Goal: Task Accomplishment & Management: Manage account settings

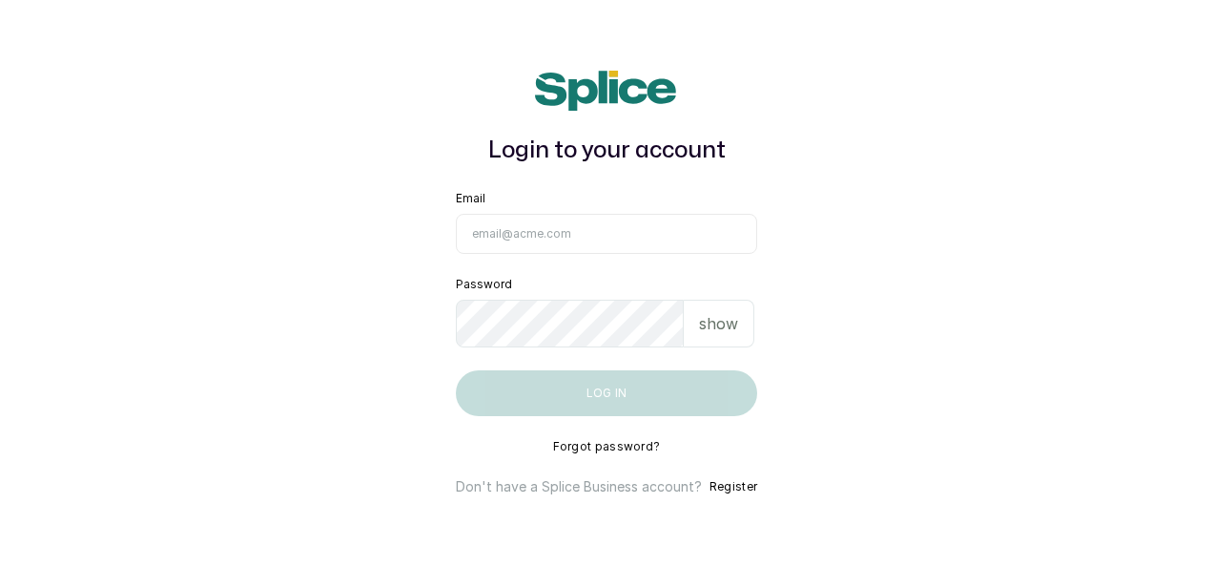
type input "[EMAIL_ADDRESS][DOMAIN_NAME]"
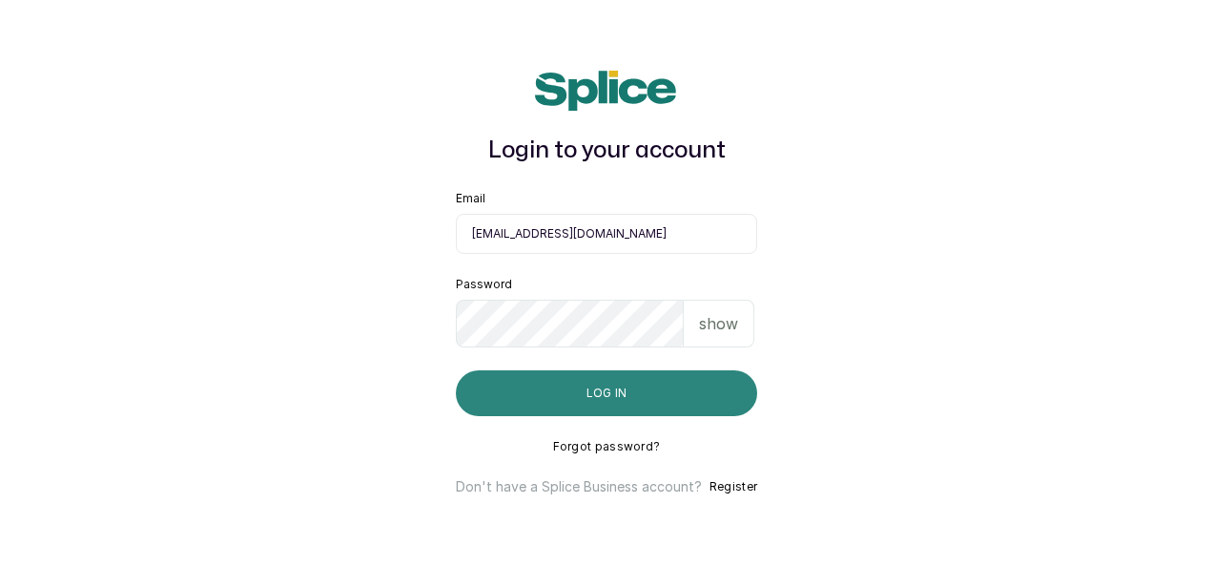
click at [614, 405] on button "Log in" at bounding box center [606, 393] width 301 height 46
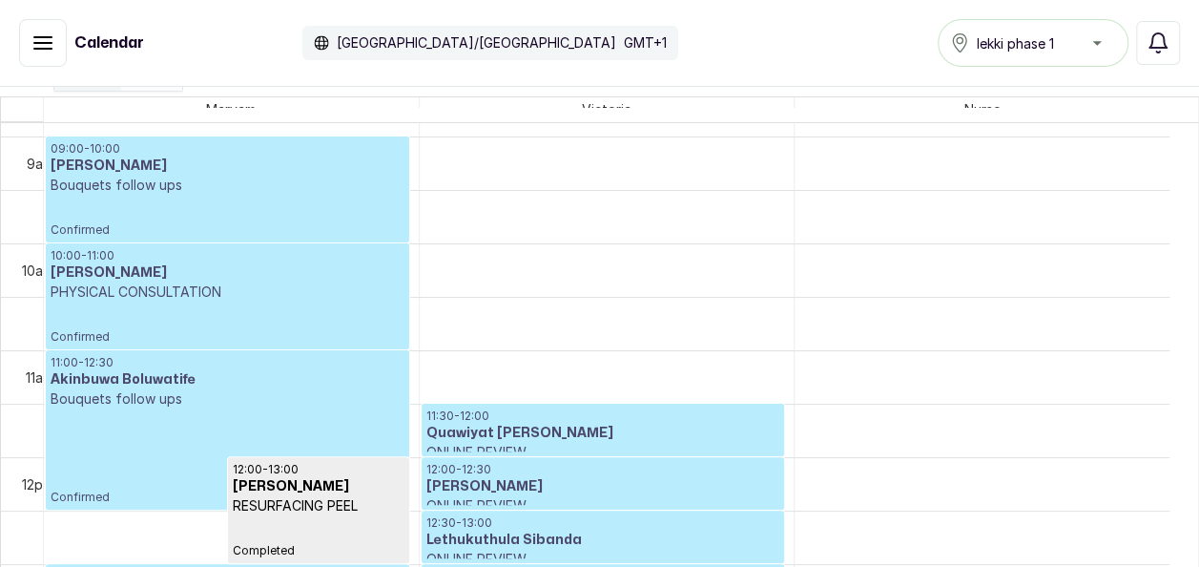
scroll to position [334, 0]
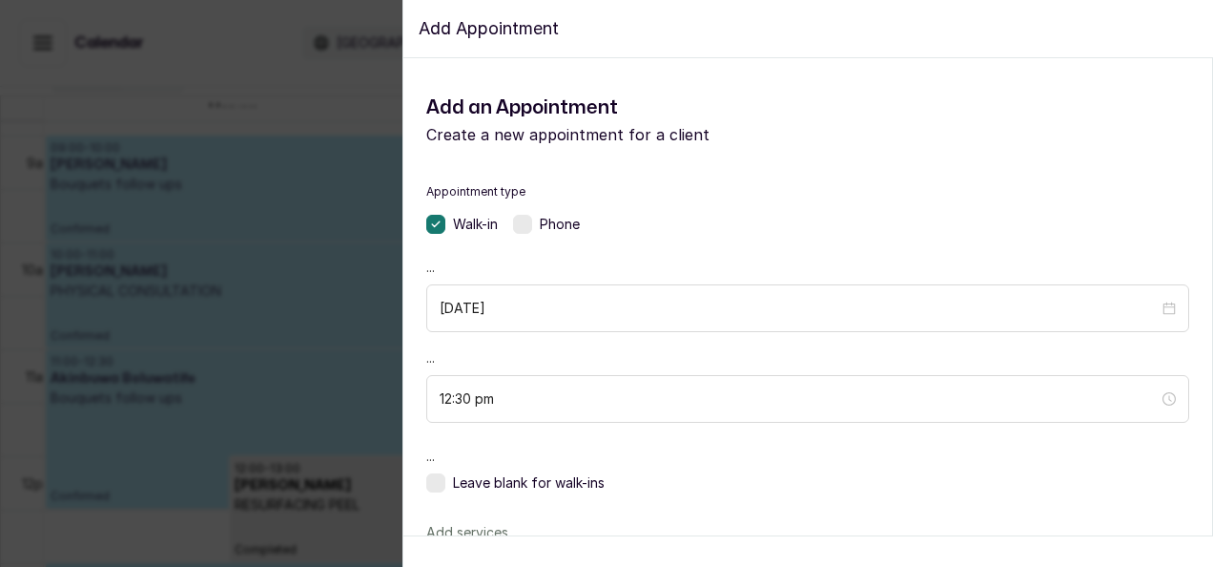
click at [1168, 561] on div "TOTAL: ₦" at bounding box center [808, 551] width 811 height 31
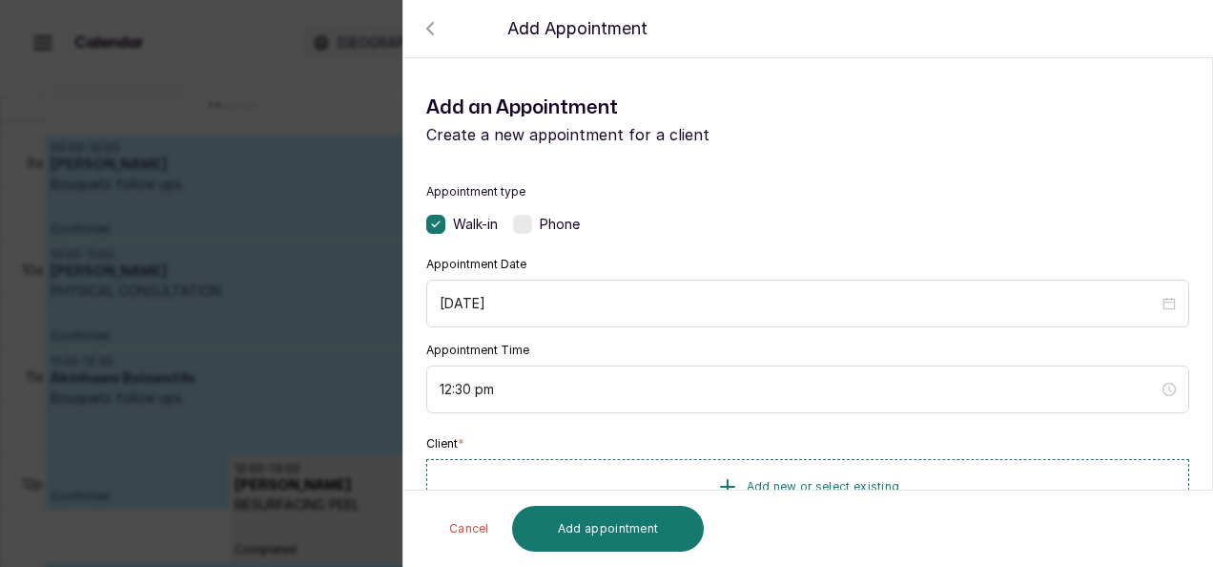
click at [102, 455] on div "Back Add Appointment Add an Appointment Create a new appointment for a client A…" at bounding box center [606, 283] width 1213 height 567
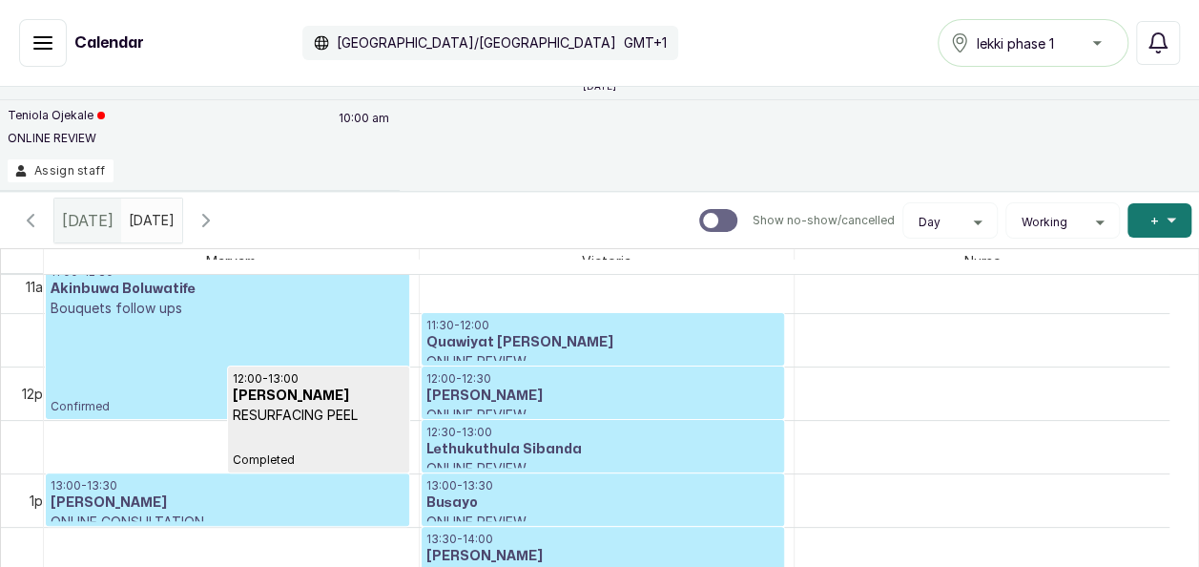
scroll to position [1177, 0]
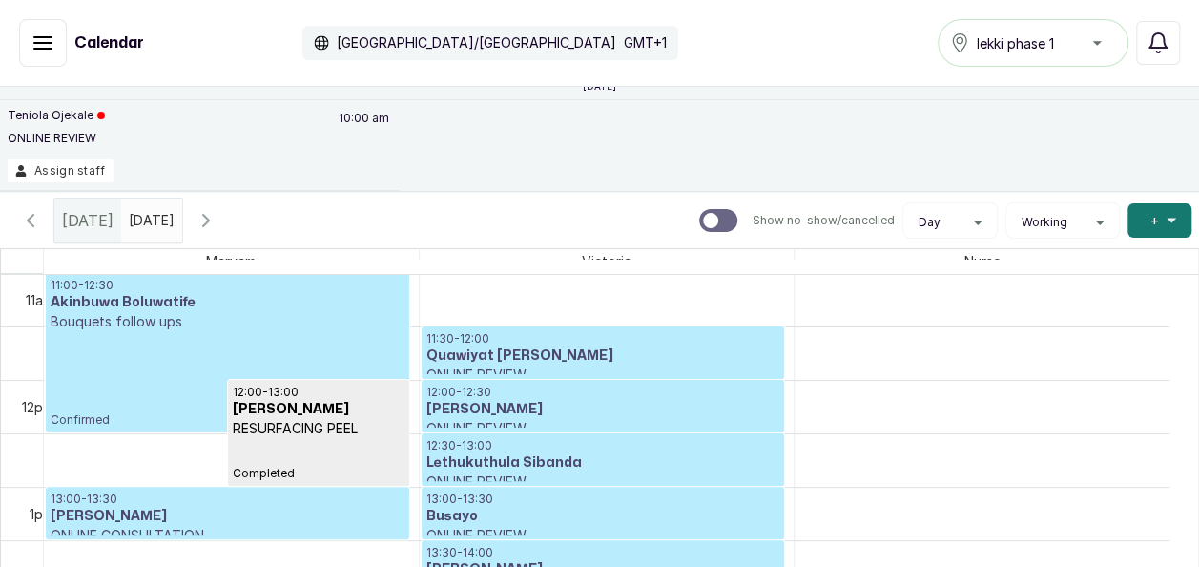
click at [702, 353] on h3 "Quawiyat Ayomide Abdulsalam" at bounding box center [603, 355] width 354 height 19
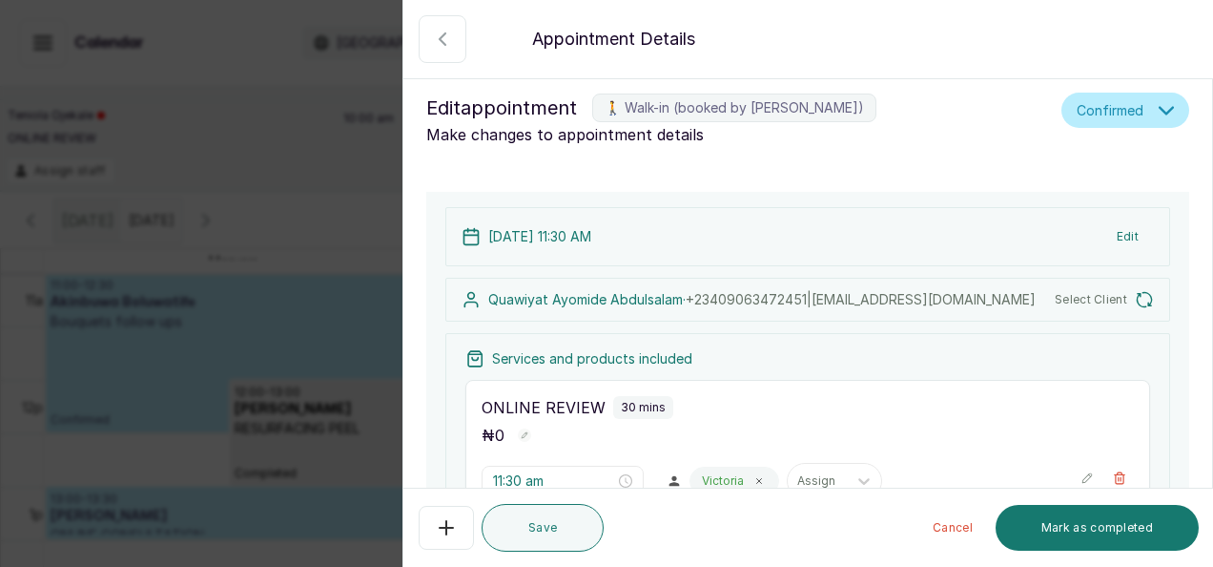
click at [218, 154] on div "Back Appointment Details Edit appointment 🚶 Walk-in (booked by Maryam Olawoyin)…" at bounding box center [606, 283] width 1213 height 567
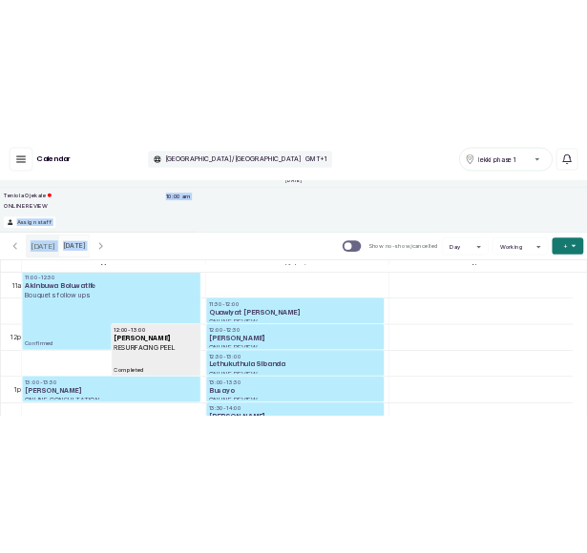
scroll to position [118, 0]
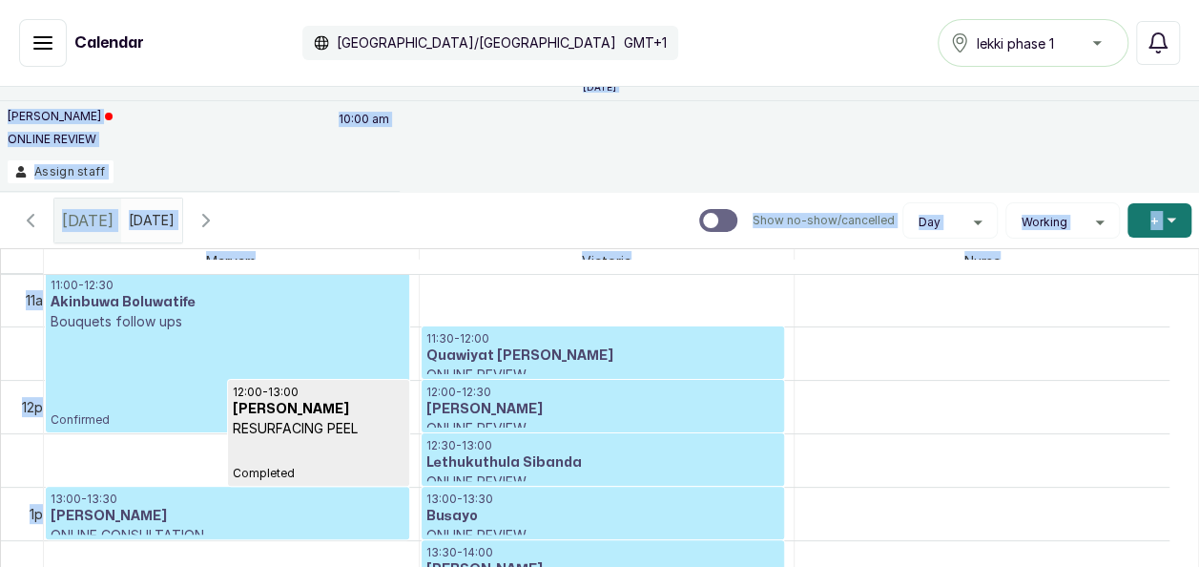
drag, startPoint x: 218, startPoint y: 154, endPoint x: 869, endPoint y: 281, distance: 663.0
click at [869, 281] on div "Unassigned appointments 5 Jun, 2025 Lilian ONLINE REVIEW 01:00 pm Assign staff …" at bounding box center [599, 151] width 1199 height 490
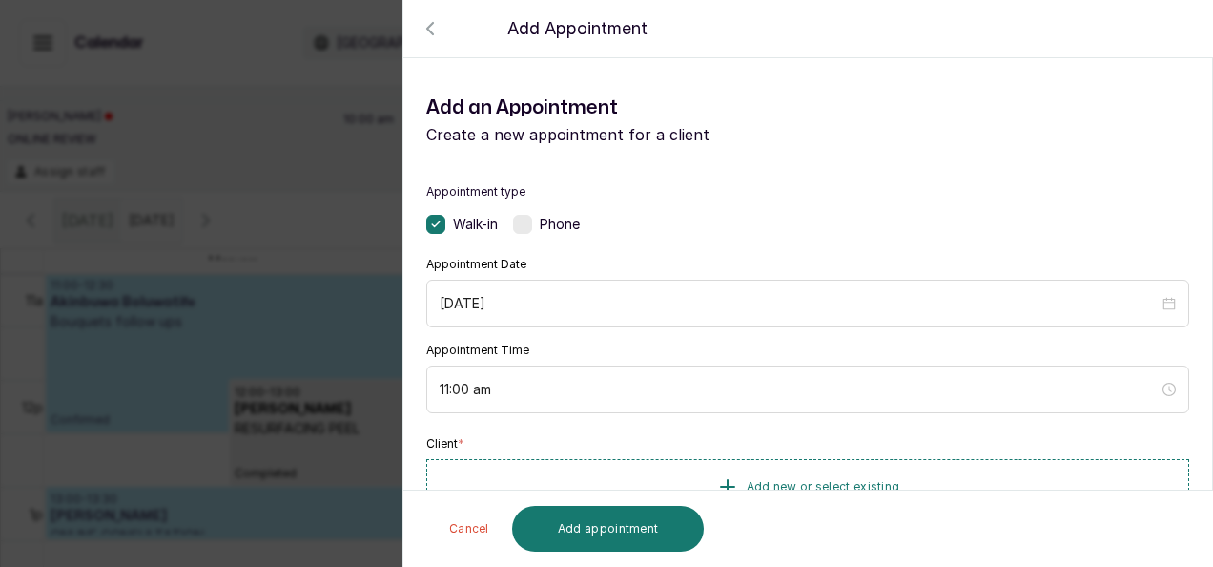
click at [353, 317] on div "Back Add Appointment Add an Appointment Create a new appointment for a client A…" at bounding box center [606, 283] width 1213 height 567
